Goal: Navigation & Orientation: Find specific page/section

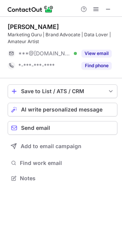
scroll to position [173, 122]
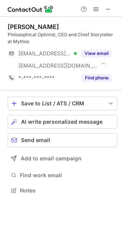
scroll to position [185, 122]
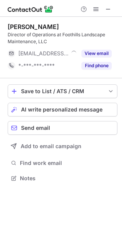
scroll to position [173, 122]
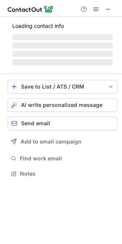
scroll to position [173, 122]
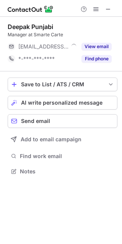
scroll to position [166, 122]
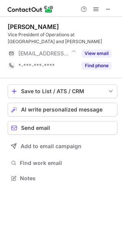
scroll to position [4, 4]
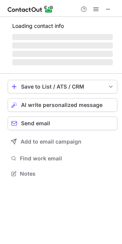
scroll to position [169, 122]
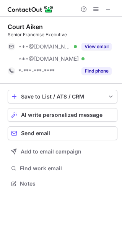
scroll to position [178, 122]
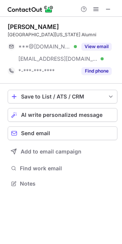
scroll to position [178, 122]
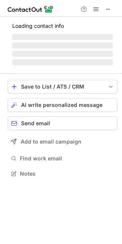
scroll to position [4, 4]
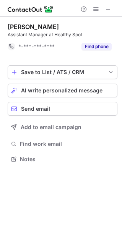
scroll to position [154, 122]
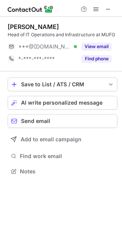
scroll to position [166, 122]
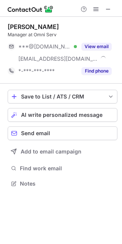
scroll to position [178, 122]
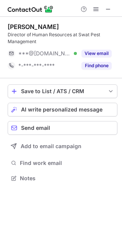
scroll to position [173, 122]
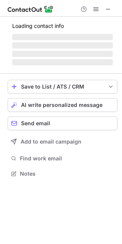
scroll to position [4, 4]
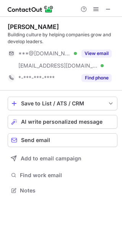
scroll to position [185, 122]
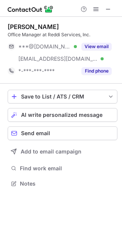
scroll to position [178, 122]
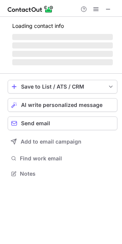
scroll to position [173, 122]
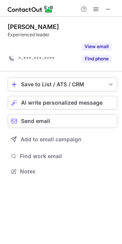
scroll to position [154, 122]
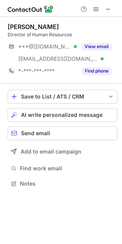
scroll to position [178, 122]
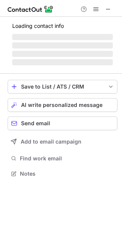
scroll to position [4, 4]
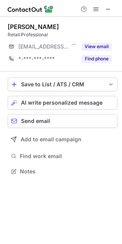
scroll to position [4, 4]
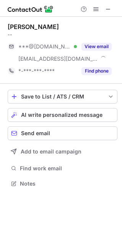
scroll to position [178, 122]
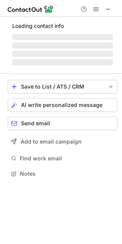
scroll to position [185, 122]
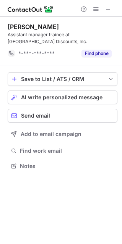
scroll to position [160, 122]
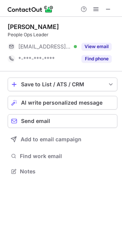
scroll to position [166, 122]
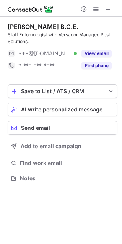
scroll to position [173, 122]
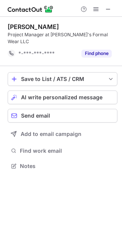
scroll to position [154, 122]
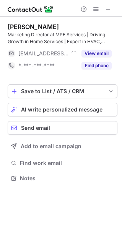
scroll to position [173, 122]
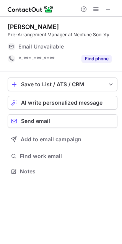
scroll to position [169, 122]
